Goal: Task Accomplishment & Management: Manage account settings

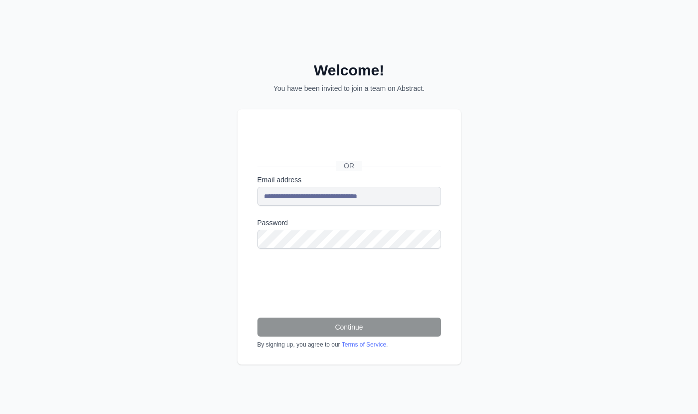
click at [556, 144] on div "**********" at bounding box center [349, 207] width 698 height 414
click at [0, 413] on nordpass-autofill-portal at bounding box center [0, 414] width 0 height 0
drag, startPoint x: 309, startPoint y: 361, endPoint x: 335, endPoint y: 361, distance: 26.0
click at [0, 413] on nordpass-autofill-portal at bounding box center [0, 414] width 0 height 0
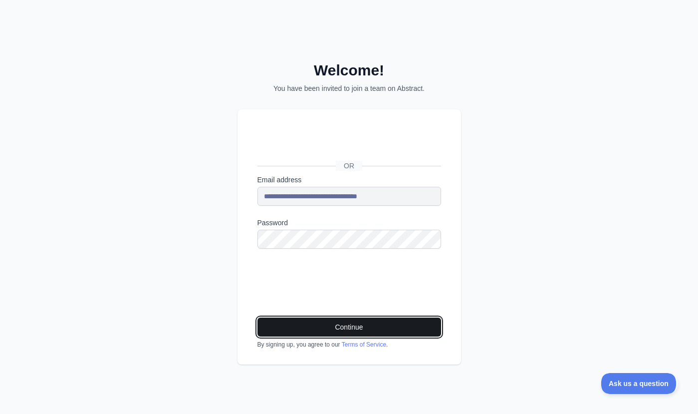
click at [371, 329] on button "Continue" at bounding box center [350, 326] width 184 height 19
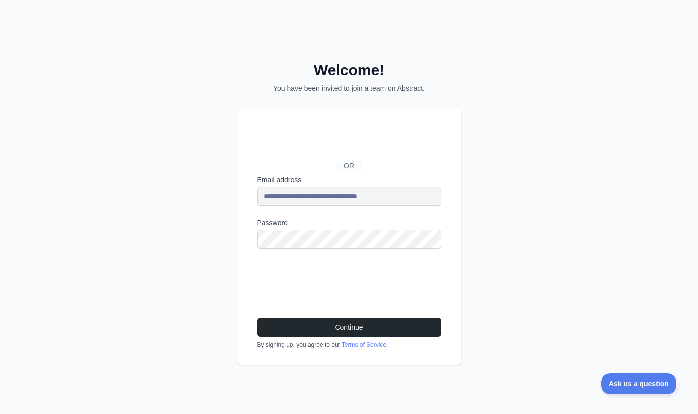
click at [0, 413] on nordpass-portal at bounding box center [0, 414] width 0 height 0
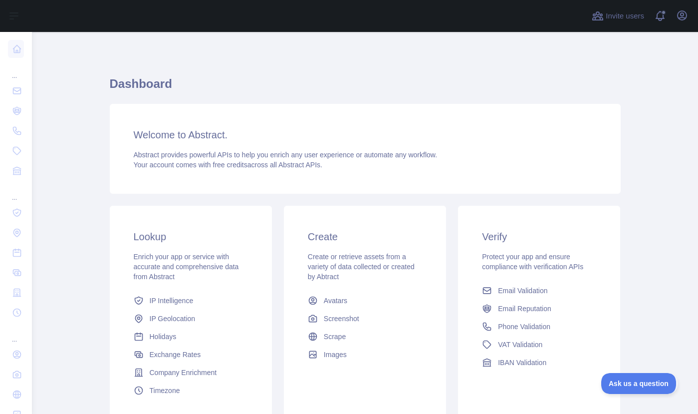
click at [671, 70] on main "Dashboard Welcome to Abstract. Abstract provides powerful APIs to help you enri…" at bounding box center [365, 223] width 666 height 382
click at [682, 13] on icon "button" at bounding box center [682, 15] width 9 height 9
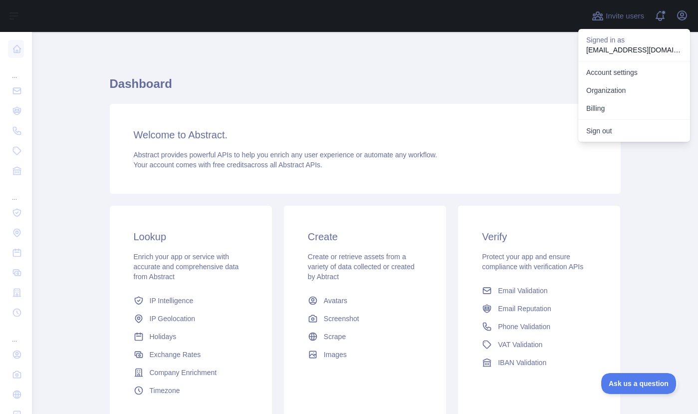
click at [602, 135] on button "Sign out" at bounding box center [634, 131] width 112 height 18
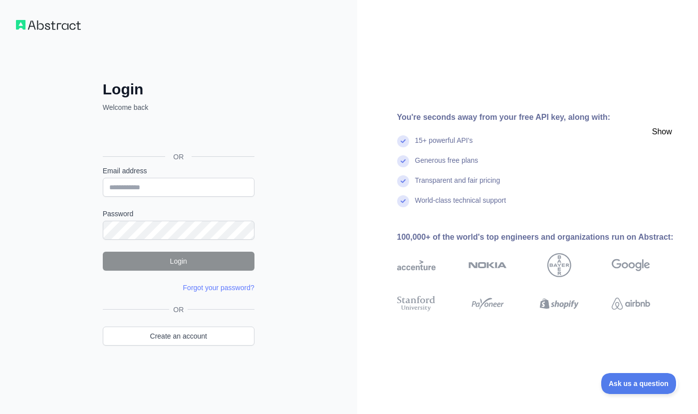
click at [0, 413] on nordpass-portal at bounding box center [0, 414] width 0 height 0
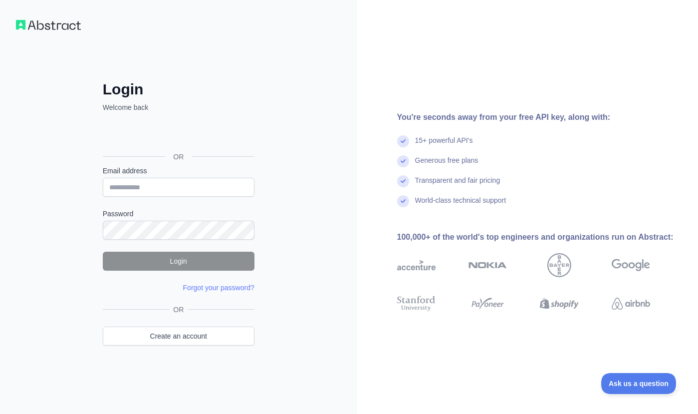
drag, startPoint x: 126, startPoint y: 198, endPoint x: 135, endPoint y: 188, distance: 13.1
click at [128, 195] on form "Email address Password Login Forgot your password? Please try again We've sent …" at bounding box center [179, 229] width 152 height 127
click at [135, 188] on input "Email address" at bounding box center [179, 187] width 152 height 19
click at [0, 413] on nordpass-autofill-portal at bounding box center [0, 414] width 0 height 0
type input "**********"
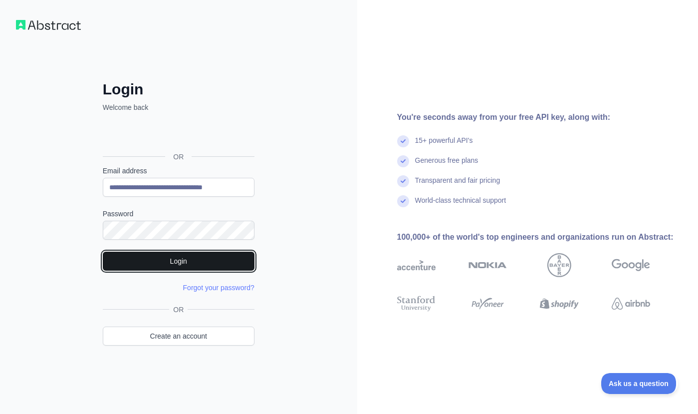
click at [197, 256] on button "Login" at bounding box center [179, 261] width 152 height 19
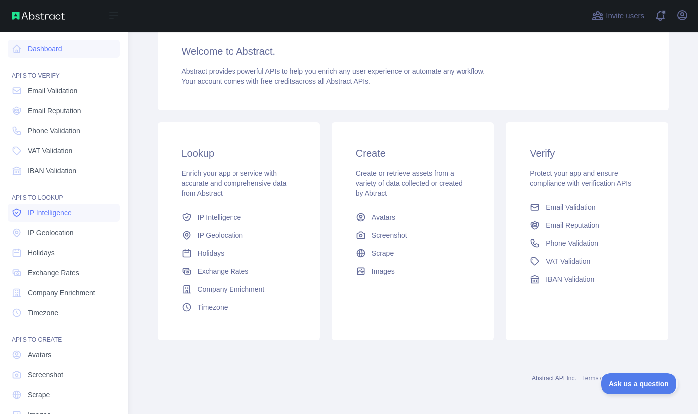
scroll to position [25, 0]
